Goal: Task Accomplishment & Management: Use online tool/utility

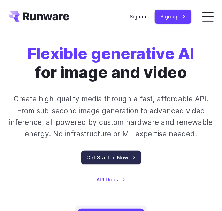
click at [113, 164] on link "Get Started Now" at bounding box center [111, 157] width 60 height 14
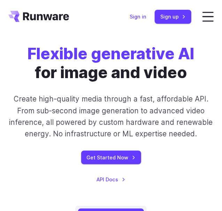
click at [138, 16] on link "Sign in" at bounding box center [137, 17] width 17 height 8
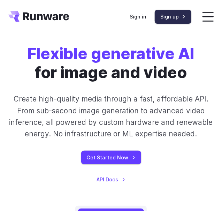
click at [172, 20] on link "Sign up" at bounding box center [173, 17] width 37 height 14
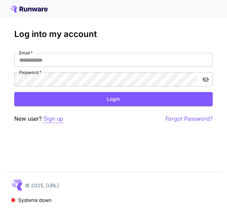
click at [60, 118] on p "Sign up" at bounding box center [54, 118] width 20 height 9
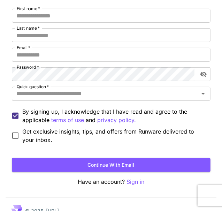
scroll to position [121, 0]
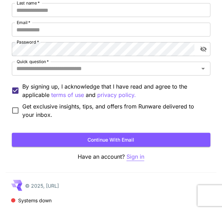
click at [139, 155] on p "Sign in" at bounding box center [135, 156] width 18 height 9
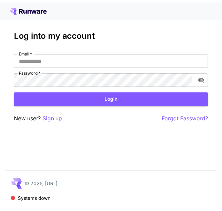
scroll to position [121, 0]
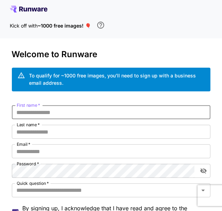
click at [90, 109] on input "First name   *" at bounding box center [111, 112] width 198 height 14
type input "*"
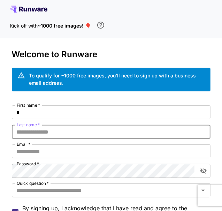
click at [69, 136] on input "Last name   *" at bounding box center [111, 132] width 198 height 14
type input "***"
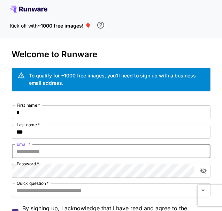
click at [65, 151] on input "Email   *" at bounding box center [111, 151] width 198 height 14
type input "**********"
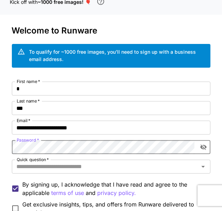
scroll to position [34, 0]
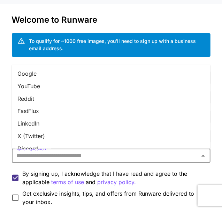
click at [61, 159] on input "Quick question   *" at bounding box center [105, 156] width 183 height 10
click at [66, 77] on li "Google" at bounding box center [111, 73] width 198 height 13
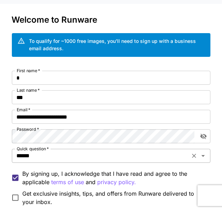
click at [74, 158] on input "******" at bounding box center [101, 156] width 174 height 10
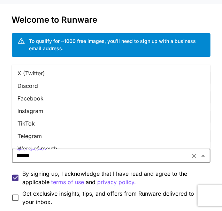
scroll to position [70, 0]
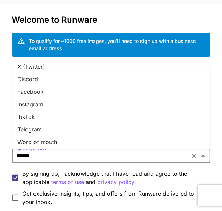
click at [54, 106] on li "Instagram" at bounding box center [111, 104] width 198 height 13
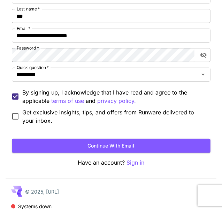
scroll to position [121, 0]
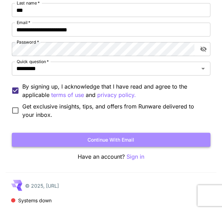
click at [69, 139] on button "Continue with email" at bounding box center [111, 140] width 198 height 14
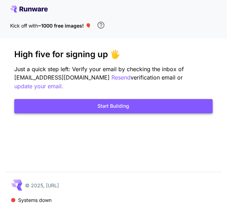
click at [115, 99] on button "Start Building" at bounding box center [113, 106] width 198 height 14
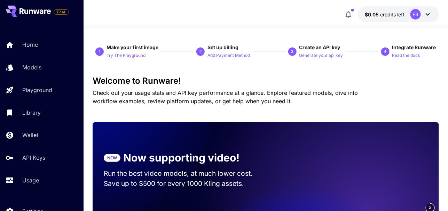
click at [429, 13] on icon at bounding box center [428, 14] width 8 height 8
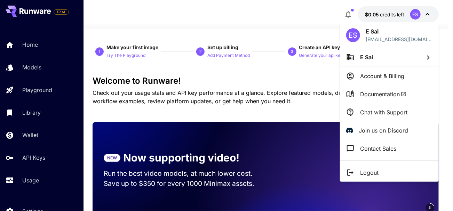
click at [429, 13] on div at bounding box center [226, 105] width 453 height 211
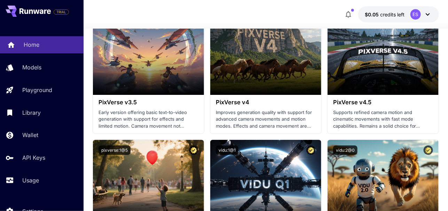
scroll to position [800, 0]
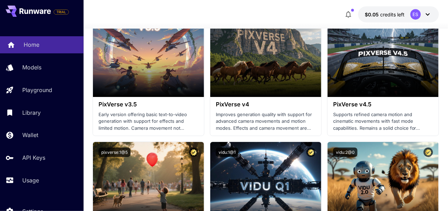
click at [31, 45] on p "Home" at bounding box center [32, 44] width 16 height 8
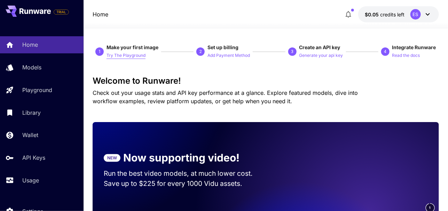
click at [127, 56] on p "Try The Playground" at bounding box center [125, 55] width 39 height 7
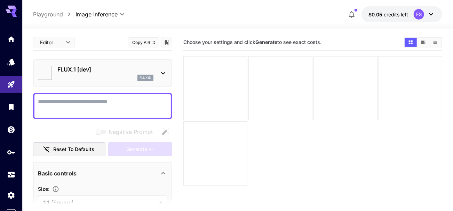
type input "**********"
click at [122, 102] on textarea "Negative Prompt" at bounding box center [102, 105] width 129 height 17
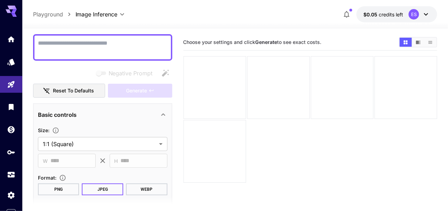
scroll to position [70, 0]
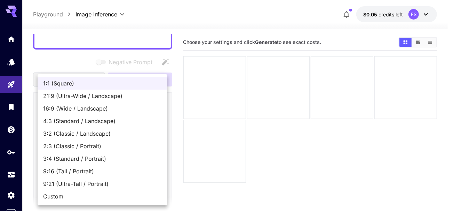
click at [139, 134] on body "**********" at bounding box center [226, 133] width 453 height 266
click at [100, 105] on span "16:9 (Wide / Landscape)" at bounding box center [102, 108] width 119 height 8
type input "**********"
type input "****"
type input "***"
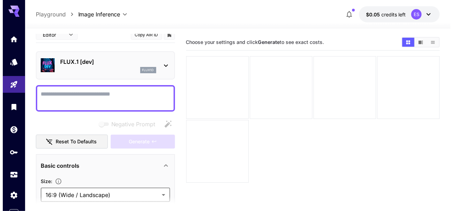
scroll to position [0, 0]
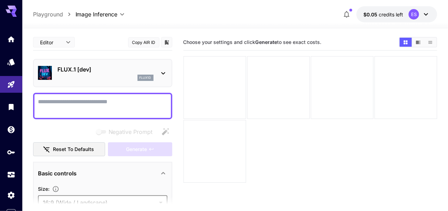
click at [91, 103] on textarea "Negative Prompt" at bounding box center [102, 105] width 129 height 17
click at [160, 72] on icon at bounding box center [163, 73] width 8 height 8
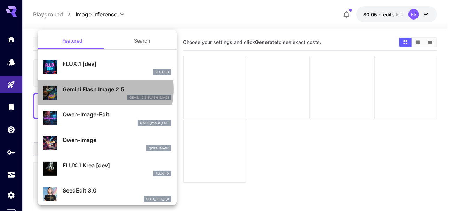
click at [99, 89] on p "Gemini Flash Image 2.5" at bounding box center [117, 89] width 109 height 8
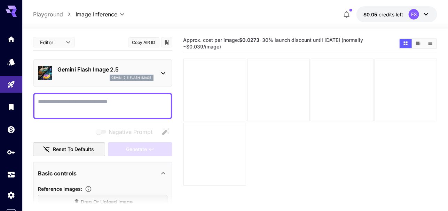
click at [101, 99] on textarea "Negative Prompt" at bounding box center [102, 105] width 129 height 17
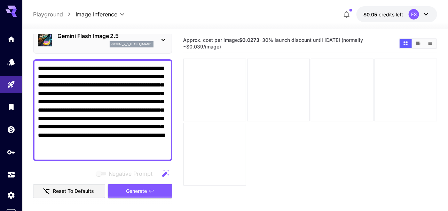
scroll to position [70, 0]
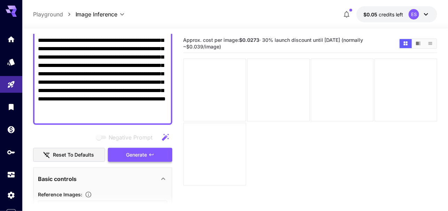
type textarea "**********"
click at [142, 157] on span "Generate" at bounding box center [136, 154] width 21 height 9
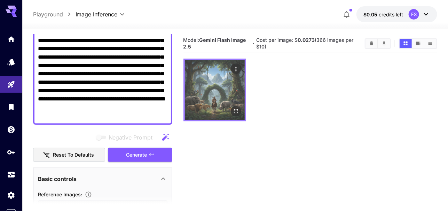
click at [204, 88] on img at bounding box center [215, 90] width 60 height 60
click at [232, 111] on icon "Open in fullscreen" at bounding box center [235, 111] width 7 height 7
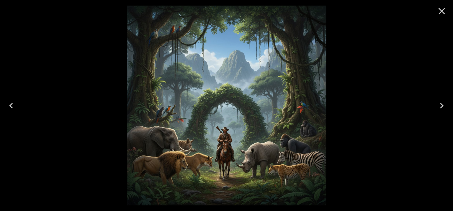
click at [241, 151] on img at bounding box center [226, 105] width 199 height 199
click at [438, 105] on icon "Next" at bounding box center [441, 105] width 11 height 11
click at [442, 9] on icon "Close" at bounding box center [441, 11] width 11 height 11
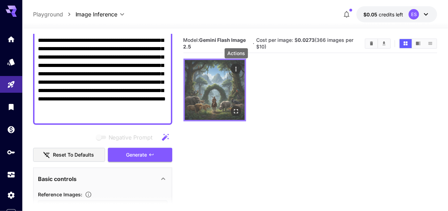
click at [234, 67] on icon "Actions" at bounding box center [235, 68] width 7 height 7
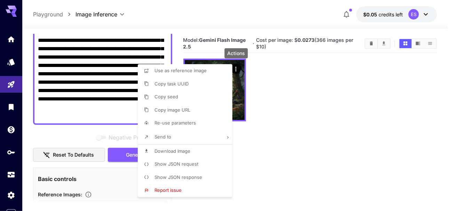
click at [195, 150] on li "Download Image" at bounding box center [187, 150] width 99 height 13
click at [13, 37] on div at bounding box center [226, 105] width 453 height 211
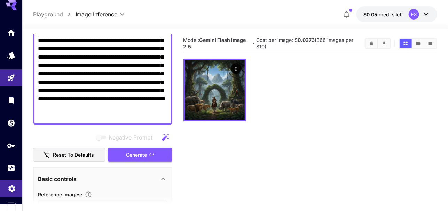
scroll to position [55, 0]
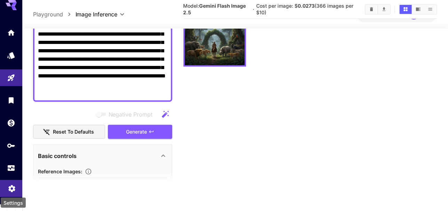
click at [11, 185] on icon "Settings" at bounding box center [12, 186] width 8 height 8
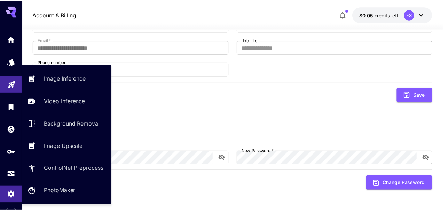
scroll to position [7, 0]
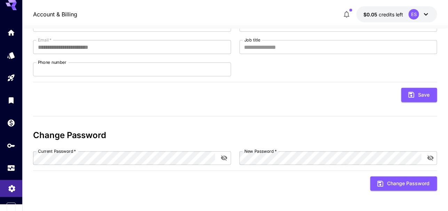
click at [11, 192] on link at bounding box center [11, 188] width 22 height 17
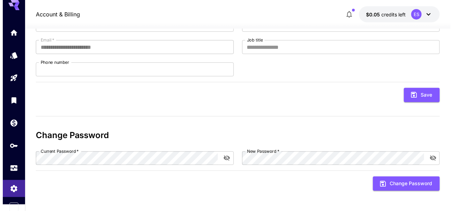
scroll to position [0, 0]
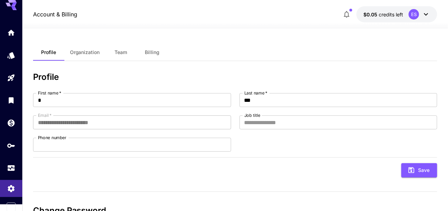
click at [430, 14] on icon at bounding box center [426, 14] width 8 height 8
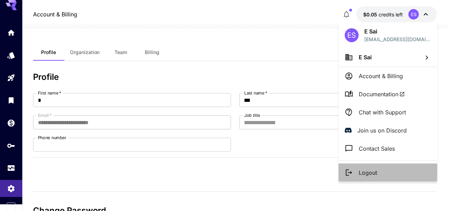
click at [368, 171] on p "Logout" at bounding box center [368, 172] width 18 height 8
